Goal: Task Accomplishment & Management: Manage account settings

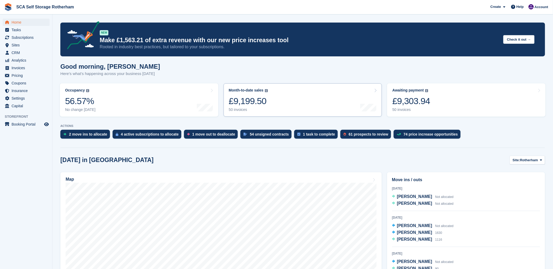
drag, startPoint x: 227, startPoint y: 75, endPoint x: 381, endPoint y: 104, distance: 157.4
click at [228, 78] on div "Good morning, Kelly Here's what's happening across your business today" at bounding box center [302, 73] width 485 height 20
drag, startPoint x: 442, startPoint y: 164, endPoint x: 439, endPoint y: 164, distance: 3.2
click at [442, 164] on div "Today in Rotherham Site: Rotherham Rotherham Door-to-Door Storage" at bounding box center [302, 160] width 485 height 9
click at [172, 172] on div "Map" at bounding box center [221, 241] width 327 height 142
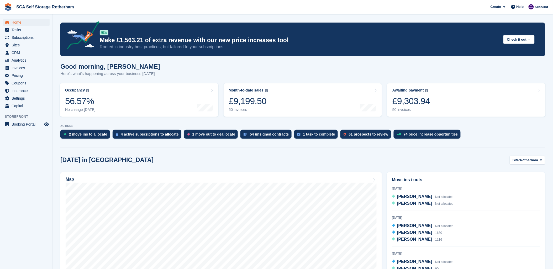
click at [300, 75] on div "Good morning, Kelly Here's what's happening across your business today" at bounding box center [302, 73] width 485 height 20
click at [12, 36] on span "Subscriptions" at bounding box center [28, 37] width 32 height 7
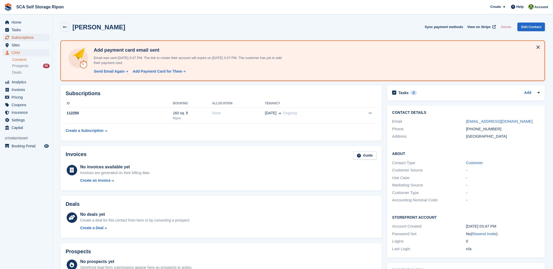
click at [22, 36] on span "Subscriptions" at bounding box center [28, 37] width 32 height 7
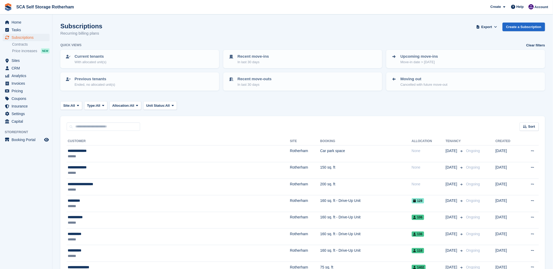
click at [275, 37] on div "Subscriptions Recurring billing plans Export Export Subscriptions Export a CSV …" at bounding box center [302, 33] width 485 height 20
click at [20, 37] on span "Subscriptions" at bounding box center [28, 37] width 32 height 7
drag, startPoint x: 188, startPoint y: 35, endPoint x: 193, endPoint y: 35, distance: 5.0
click at [188, 35] on div "Subscriptions Recurring billing plans Export Export Subscriptions Export a CSV …" at bounding box center [302, 33] width 485 height 20
click at [12, 36] on span "Subscriptions" at bounding box center [28, 37] width 32 height 7
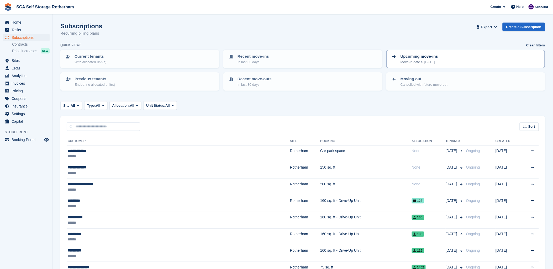
click at [416, 63] on p "Move-in date > [DATE]" at bounding box center [420, 62] width 38 height 5
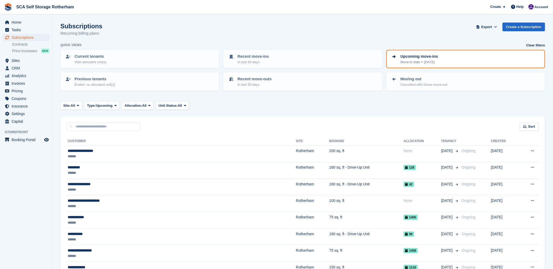
drag, startPoint x: 329, startPoint y: 40, endPoint x: 481, endPoint y: 53, distance: 152.3
click at [329, 40] on div "Subscriptions Recurring billing plans Export Export Subscriptions Export a CSV …" at bounding box center [302, 33] width 485 height 20
drag, startPoint x: 376, startPoint y: 112, endPoint x: 398, endPoint y: 136, distance: 32.0
click at [377, 111] on turbo-frame "Subscriptions Recurring billing plans Export Export Subscriptions Export a CSV …" at bounding box center [302, 168] width 485 height 291
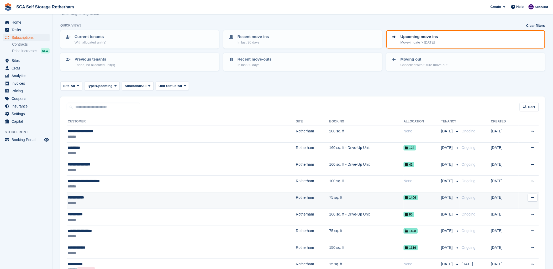
scroll to position [29, 0]
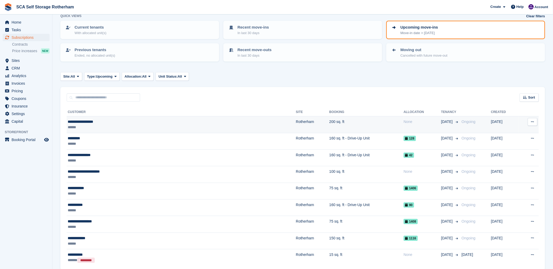
click at [133, 122] on div "**********" at bounding box center [130, 122] width 124 height 6
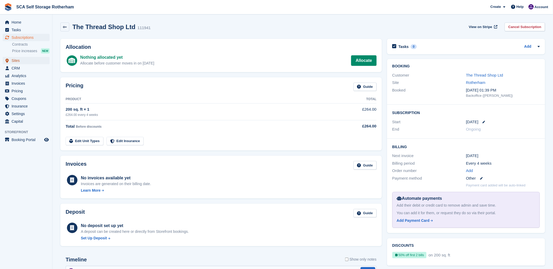
click at [19, 59] on span "Sites" at bounding box center [28, 60] width 32 height 7
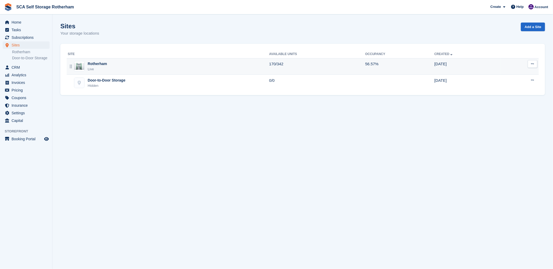
click at [162, 69] on div "Rotherham Live" at bounding box center [169, 66] width 202 height 11
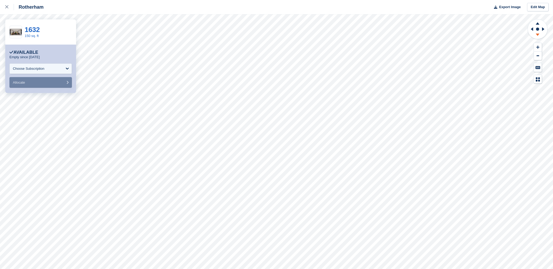
click at [540, 32] on icon at bounding box center [538, 29] width 21 height 21
click at [531, 29] on icon at bounding box center [531, 29] width 7 height 14
drag, startPoint x: 537, startPoint y: 33, endPoint x: 532, endPoint y: 41, distance: 9.3
click at [532, 41] on div at bounding box center [538, 51] width 21 height 65
click at [531, 30] on icon at bounding box center [531, 29] width 7 height 14
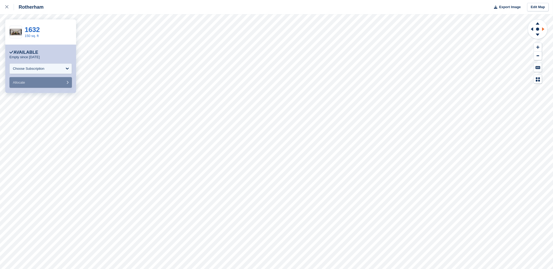
click at [543, 28] on icon at bounding box center [543, 29] width 2 height 4
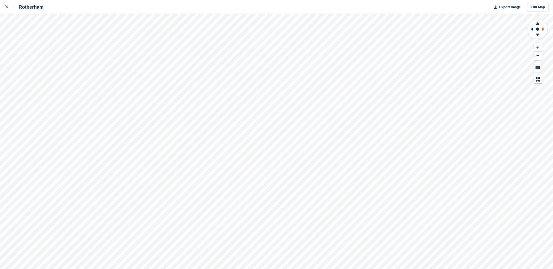
drag, startPoint x: 532, startPoint y: 28, endPoint x: 544, endPoint y: 28, distance: 12.3
click at [532, 28] on icon at bounding box center [531, 29] width 7 height 14
click at [544, 30] on g at bounding box center [544, 29] width 7 height 14
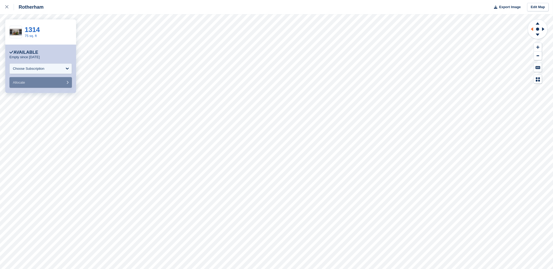
click at [529, 27] on icon at bounding box center [531, 29] width 7 height 14
click at [544, 28] on icon at bounding box center [544, 29] width 7 height 14
click at [5, 5] on link at bounding box center [7, 7] width 14 height 14
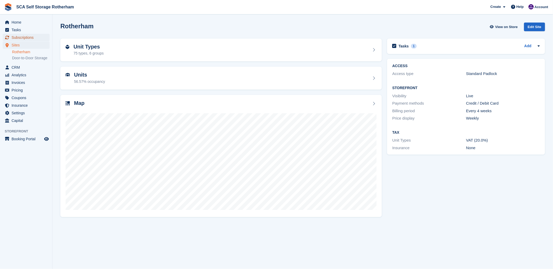
click at [20, 37] on span "Subscriptions" at bounding box center [28, 37] width 32 height 7
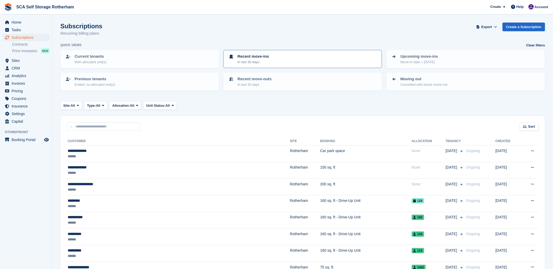
drag, startPoint x: 329, startPoint y: 96, endPoint x: 312, endPoint y: 64, distance: 35.7
click at [302, 32] on div "Subscriptions Recurring billing plans Export Export Subscriptions Export a CSV …" at bounding box center [302, 33] width 485 height 20
click at [25, 37] on span "Subscriptions" at bounding box center [28, 37] width 32 height 7
click at [22, 59] on span "Sites" at bounding box center [28, 60] width 32 height 7
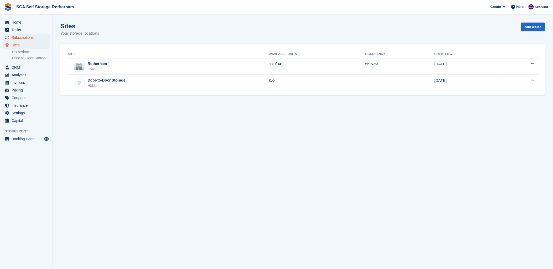
click at [7, 41] on link "Subscriptions" at bounding box center [26, 37] width 47 height 7
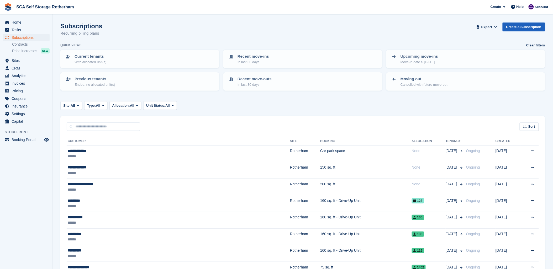
click at [520, 28] on link "Create a Subscription" at bounding box center [524, 27] width 43 height 9
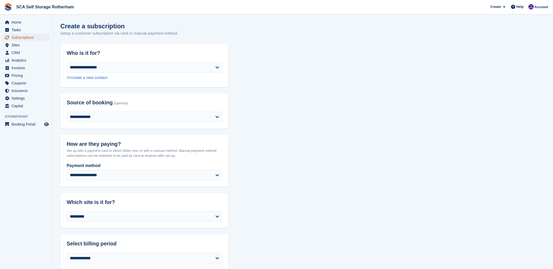
click at [17, 38] on span "Subscriptions" at bounding box center [28, 37] width 32 height 7
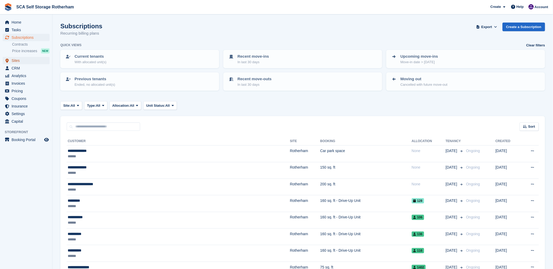
click at [21, 58] on span "Sites" at bounding box center [28, 60] width 32 height 7
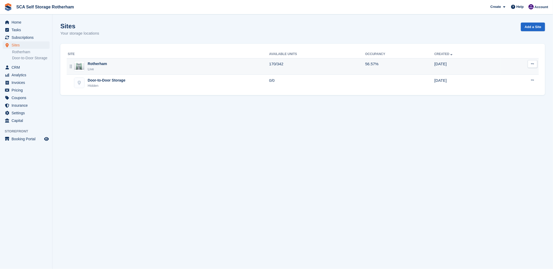
click at [117, 64] on div "Rotherham Live" at bounding box center [169, 66] width 202 height 11
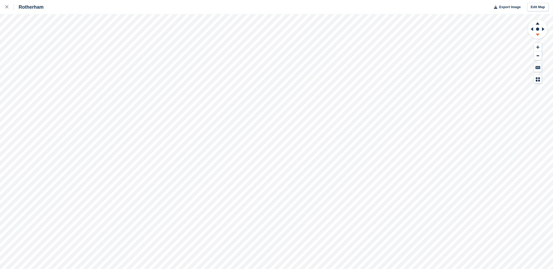
click at [540, 35] on icon at bounding box center [538, 35] width 14 height 7
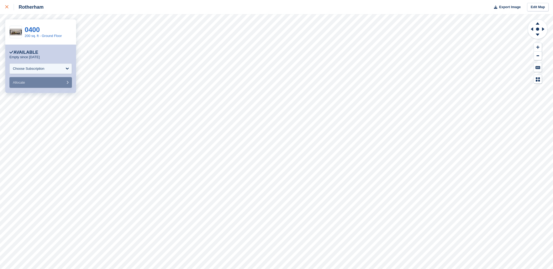
click at [7, 5] on icon at bounding box center [6, 6] width 3 height 3
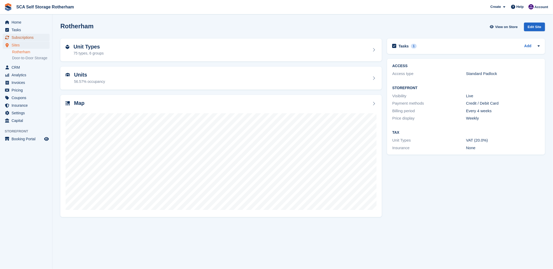
click at [22, 36] on span "Subscriptions" at bounding box center [28, 37] width 32 height 7
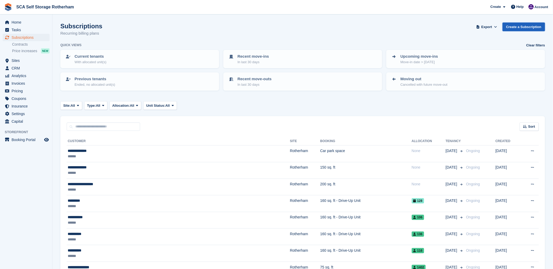
click at [519, 27] on link "Create a Subscription" at bounding box center [524, 27] width 43 height 9
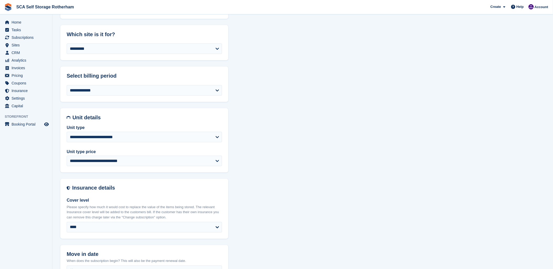
scroll to position [204, 0]
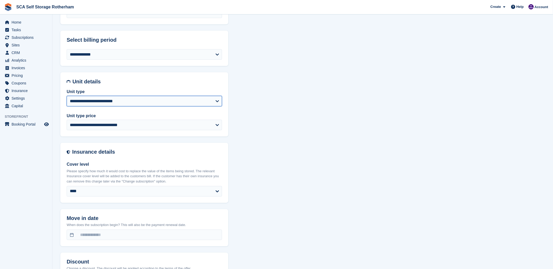
click at [83, 96] on select "**********" at bounding box center [144, 101] width 155 height 11
click at [82, 100] on select "**********" at bounding box center [144, 101] width 155 height 11
select select "*****"
click at [67, 96] on select "**********" at bounding box center [144, 101] width 155 height 11
select select
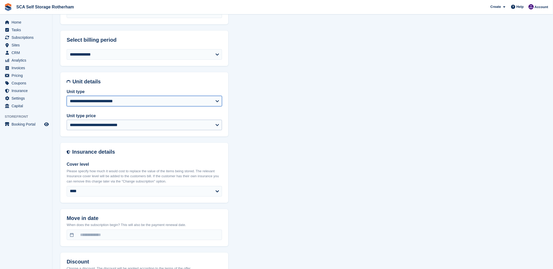
select select "**********"
select select "****"
select select "*"
select select
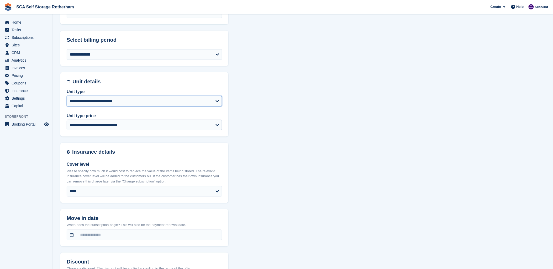
select select "***"
select select "*****"
click at [113, 101] on select "**********" at bounding box center [144, 101] width 155 height 11
select select "*****"
click at [67, 96] on select "**********" at bounding box center [144, 101] width 155 height 11
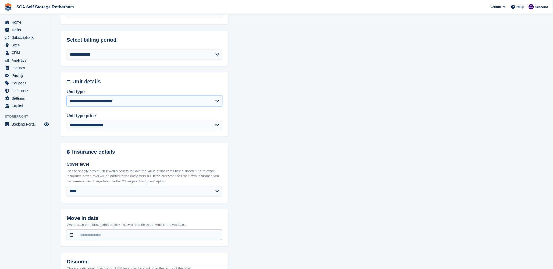
select select
select select "**********"
select select "****"
select select "*"
select select "*****"
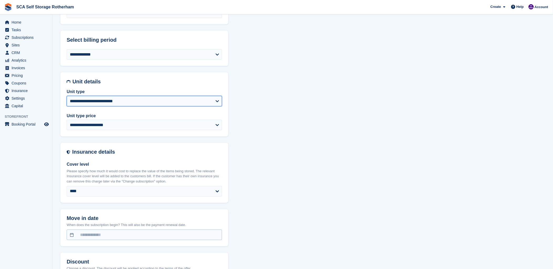
select select
click at [24, 38] on span "Subscriptions" at bounding box center [28, 37] width 32 height 7
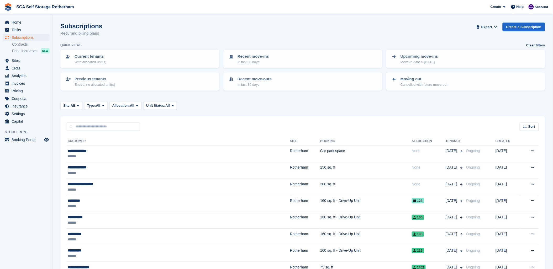
click at [149, 34] on div "Subscriptions Recurring billing plans Export Export Subscriptions Export a CSV …" at bounding box center [302, 33] width 485 height 20
click at [247, 107] on div "Site: All All Rotherham Door-to-Door Storage Type: All All Upcoming Previous Ac…" at bounding box center [302, 105] width 485 height 9
click at [120, 43] on div "Quick views Clear filters" at bounding box center [302, 45] width 485 height 5
click at [17, 68] on span "CRM" at bounding box center [28, 68] width 32 height 7
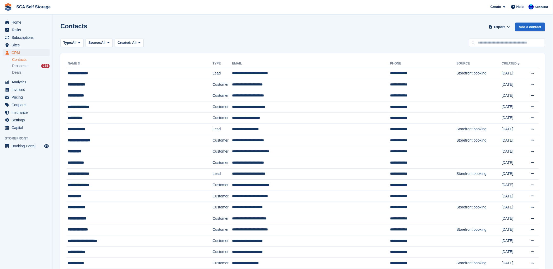
click at [22, 61] on link "Contacts" at bounding box center [31, 59] width 38 height 5
click at [24, 35] on span "Subscriptions" at bounding box center [28, 37] width 32 height 7
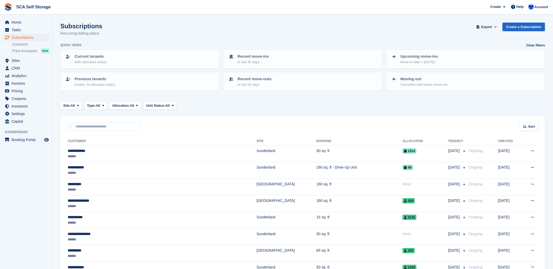
drag, startPoint x: 293, startPoint y: 23, endPoint x: 337, endPoint y: 32, distance: 45.0
click at [296, 24] on div "Subscriptions Recurring billing plans Export Export Subscriptions Export a CSV …" at bounding box center [302, 33] width 485 height 20
click at [367, 35] on div "Subscriptions Recurring billing plans Export Export Subscriptions Export a CSV …" at bounding box center [302, 33] width 485 height 20
click at [18, 20] on span "Home" at bounding box center [28, 22] width 32 height 7
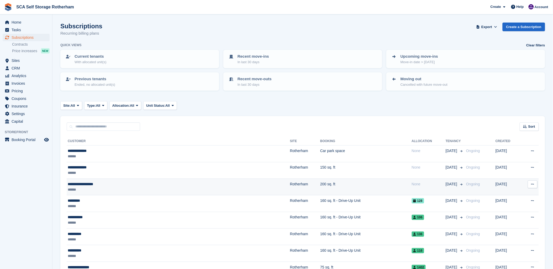
click at [96, 183] on div "**********" at bounding box center [134, 185] width 133 height 6
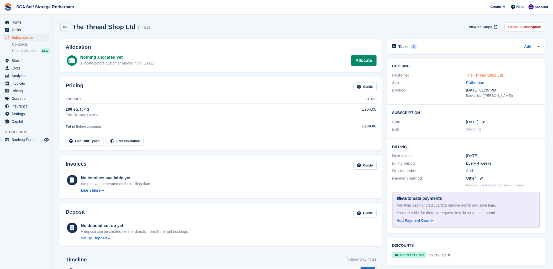
click at [476, 74] on link "The Thread Shop Ltd" at bounding box center [484, 75] width 37 height 4
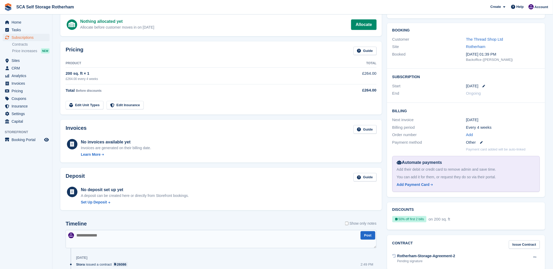
scroll to position [24, 0]
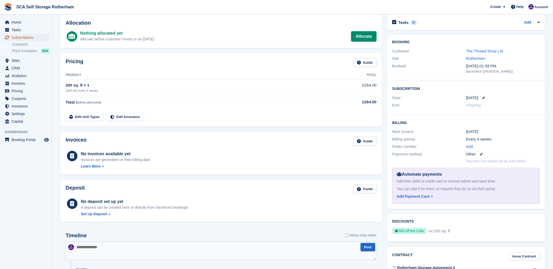
click at [25, 37] on span "Subscriptions" at bounding box center [28, 37] width 32 height 7
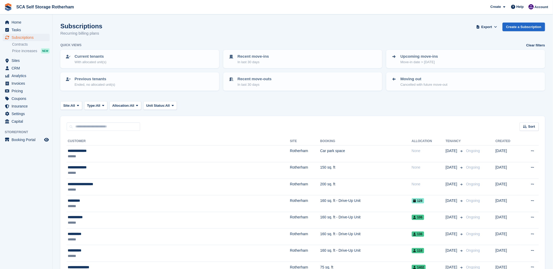
drag, startPoint x: 167, startPoint y: 38, endPoint x: 175, endPoint y: 34, distance: 9.2
click at [167, 38] on div "Subscriptions Recurring billing plans Export Export Subscriptions Export a CSV …" at bounding box center [302, 33] width 485 height 20
drag, startPoint x: 305, startPoint y: 105, endPoint x: 291, endPoint y: 83, distance: 25.7
click at [304, 105] on div "Site: All All Rotherham Door-to-Door Storage Type: All All Upcoming Previous Ac…" at bounding box center [302, 105] width 485 height 9
click at [281, 34] on div "Subscriptions Recurring billing plans Export Export Subscriptions Export a CSV …" at bounding box center [302, 33] width 485 height 20
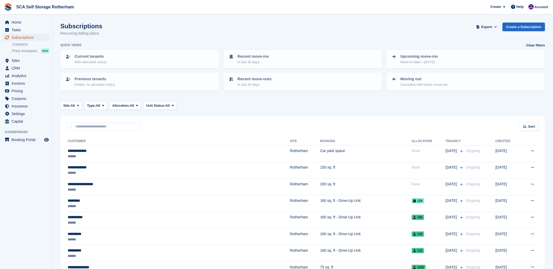
click at [28, 37] on span "Subscriptions" at bounding box center [28, 37] width 32 height 7
click at [37, 35] on span "Subscriptions" at bounding box center [28, 37] width 32 height 7
drag, startPoint x: 260, startPoint y: 41, endPoint x: 116, endPoint y: 27, distance: 145.4
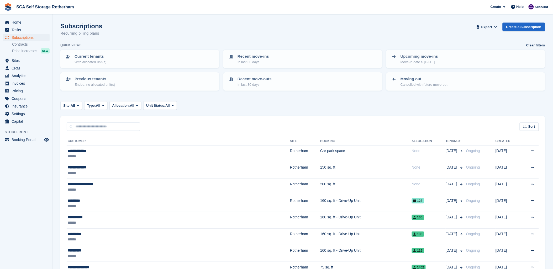
click at [116, 27] on div "Subscriptions Recurring billing plans Export Export Subscriptions Export a CSV …" at bounding box center [302, 33] width 485 height 20
click at [528, 7] on div "Account" at bounding box center [538, 7] width 23 height 9
click at [501, 53] on div "Logout" at bounding box center [500, 52] width 12 height 6
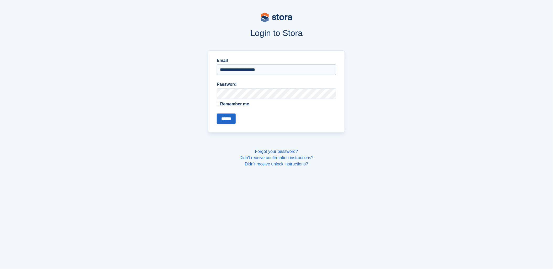
drag, startPoint x: 258, startPoint y: 62, endPoint x: 255, endPoint y: 64, distance: 3.4
click at [258, 62] on label "Email" at bounding box center [276, 60] width 119 height 6
click at [258, 65] on input "**********" at bounding box center [276, 70] width 119 height 11
click at [252, 68] on input "**********" at bounding box center [276, 70] width 119 height 11
type input "**********"
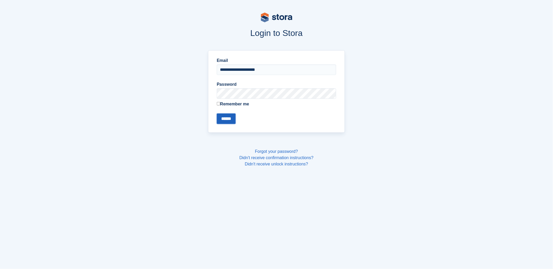
click at [227, 118] on input "******" at bounding box center [226, 119] width 19 height 11
